Goal: Information Seeking & Learning: Learn about a topic

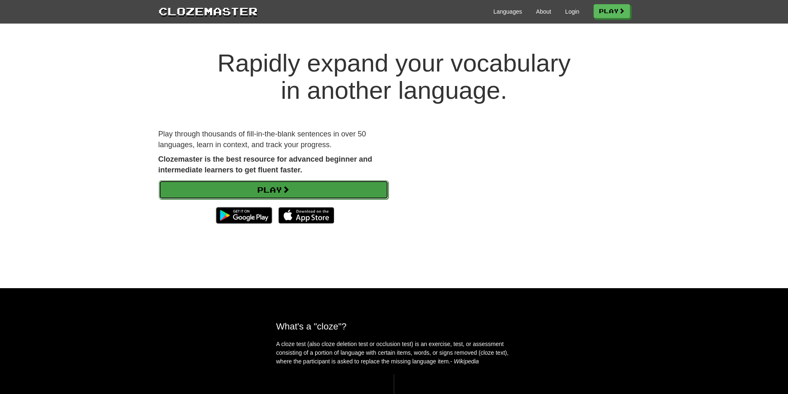
click at [306, 185] on link "Play" at bounding box center [274, 189] width 230 height 19
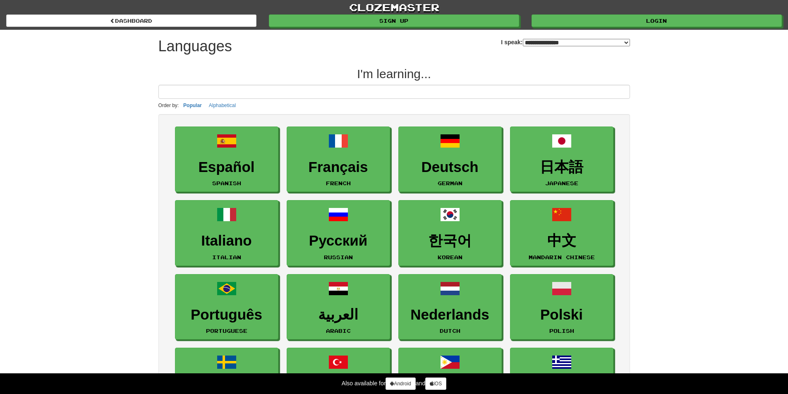
select select "*******"
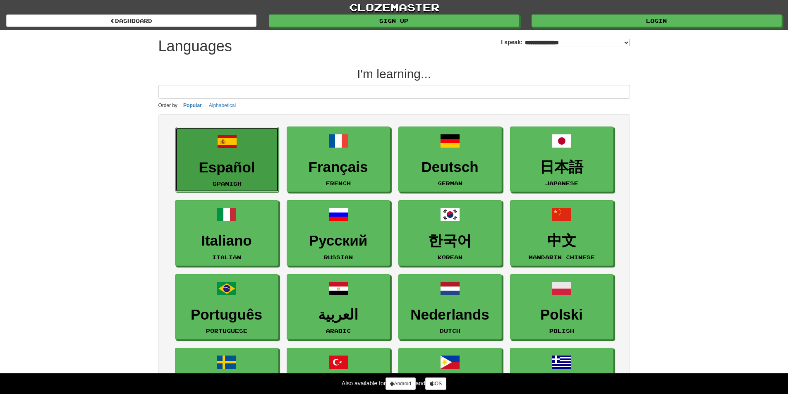
click at [247, 179] on link "Español Spanish" at bounding box center [226, 160] width 103 height 66
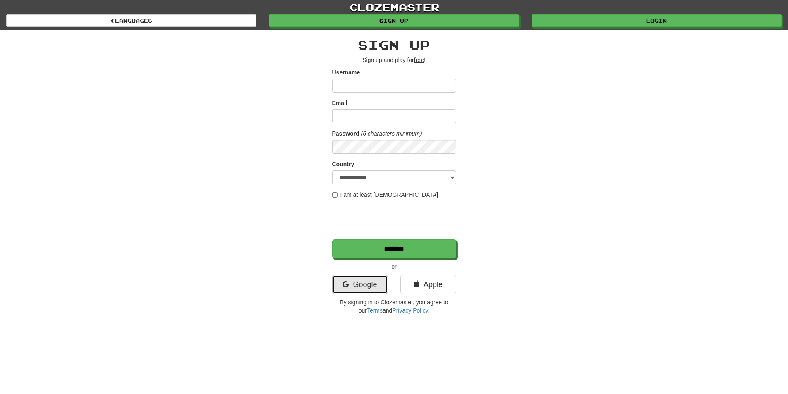
click at [363, 280] on link "Google" at bounding box center [360, 284] width 56 height 19
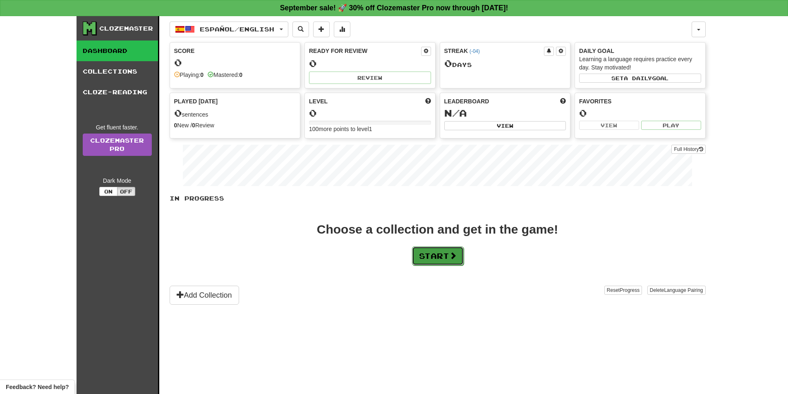
click at [439, 260] on button "Start" at bounding box center [438, 255] width 52 height 19
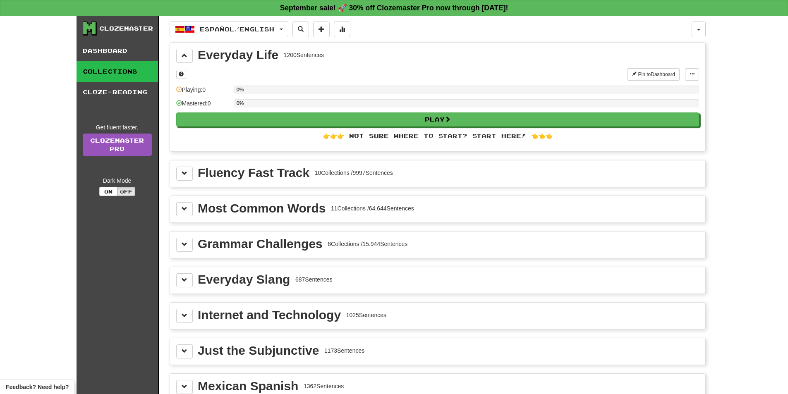
click at [243, 205] on div "Most Common Words" at bounding box center [262, 208] width 128 height 12
click at [182, 209] on span at bounding box center [185, 209] width 6 height 6
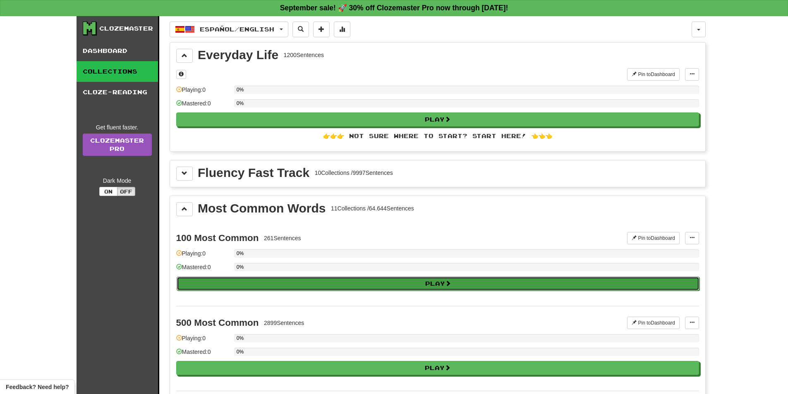
click at [346, 286] on button "Play" at bounding box center [438, 284] width 523 height 14
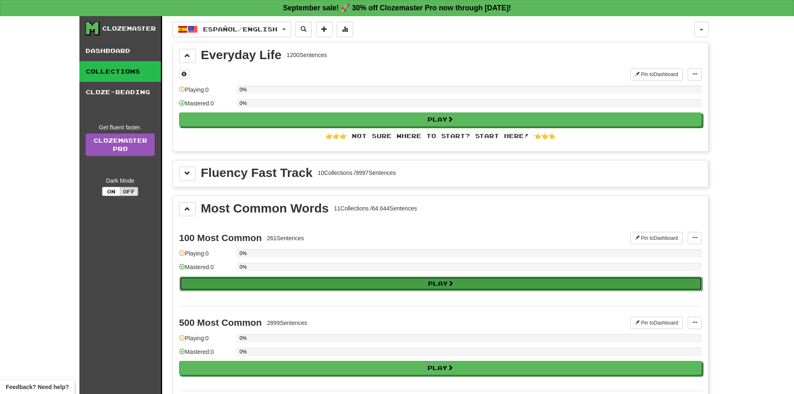
select select "**"
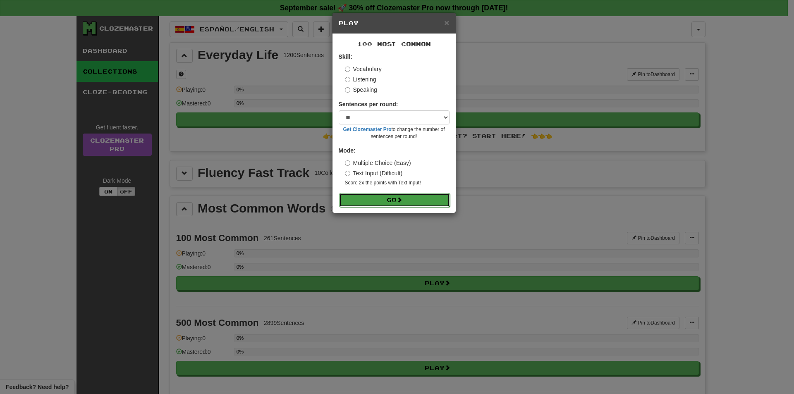
click at [390, 205] on button "Go" at bounding box center [394, 200] width 111 height 14
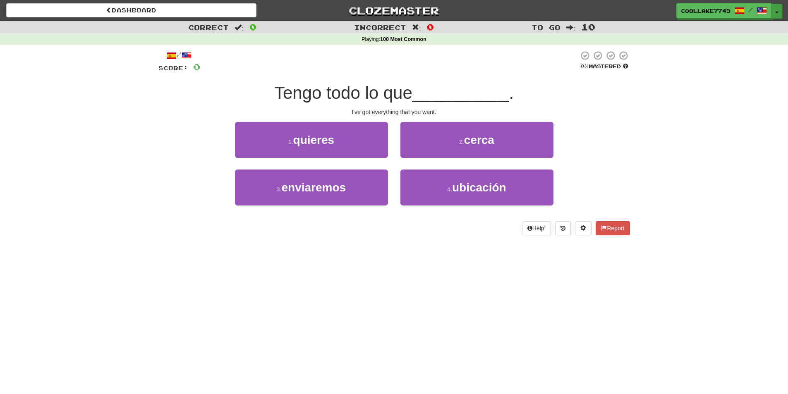
click at [778, 10] on button "Toggle Dropdown" at bounding box center [776, 11] width 11 height 15
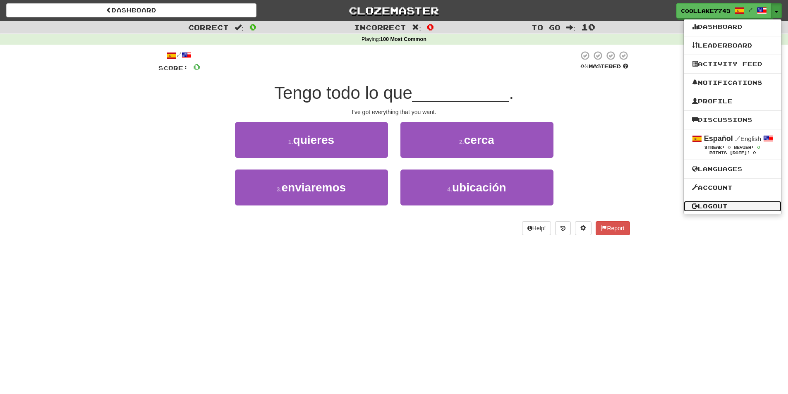
drag, startPoint x: 704, startPoint y: 203, endPoint x: 698, endPoint y: 189, distance: 16.3
click at [703, 202] on link "Logout" at bounding box center [733, 206] width 98 height 11
